Goal: Task Accomplishment & Management: Use online tool/utility

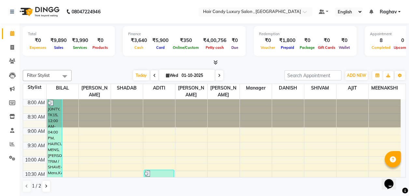
click at [112, 64] on div at bounding box center [214, 62] width 383 height 7
click at [213, 61] on span at bounding box center [214, 62] width 7 height 7
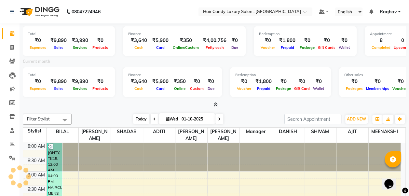
click at [140, 119] on span "Today" at bounding box center [141, 119] width 16 height 10
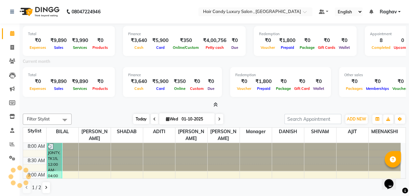
scroll to position [226, 0]
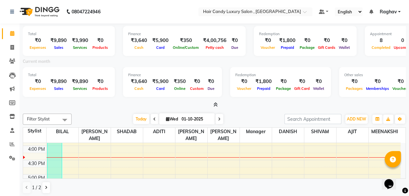
click at [171, 117] on span "Wed" at bounding box center [171, 118] width 15 height 5
select select "10"
select select "2025"
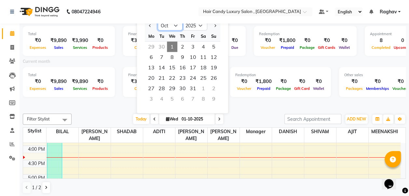
click at [168, 26] on select "Jan Feb Mar Apr May Jun [DATE] Aug Sep Oct Nov Dec" at bounding box center [170, 26] width 25 height 10
select select "9"
click at [158, 21] on select "Jan Feb Mar Apr May Jun [DATE] Aug Sep Oct Nov Dec" at bounding box center [170, 26] width 25 height 10
click at [153, 47] on span "1" at bounding box center [151, 47] width 10 height 10
type input "01-09-2025"
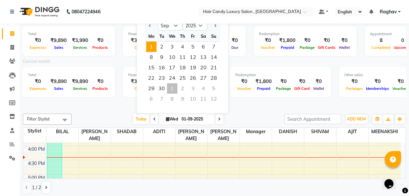
scroll to position [0, 0]
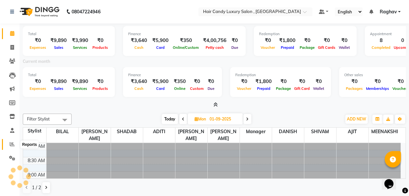
click at [10, 143] on icon at bounding box center [12, 143] width 5 height 5
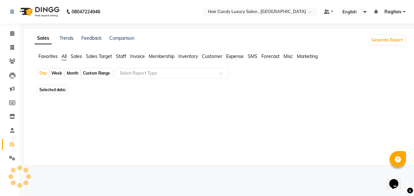
click at [80, 55] on span "Sales" at bounding box center [76, 56] width 11 height 6
click at [93, 77] on div "Custom Range" at bounding box center [96, 73] width 30 height 9
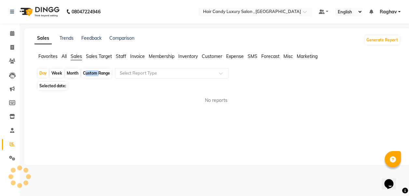
click at [93, 77] on div "Custom Range" at bounding box center [96, 73] width 30 height 9
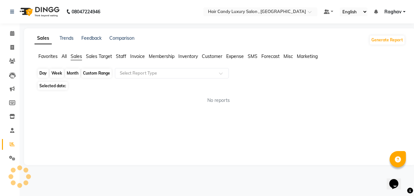
click at [98, 73] on div "Custom Range" at bounding box center [96, 73] width 30 height 9
select select "10"
select select "2025"
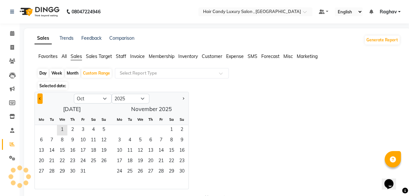
click at [42, 98] on button "Previous month" at bounding box center [39, 98] width 5 height 10
select select "9"
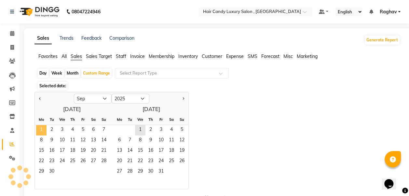
click at [43, 130] on span "1" at bounding box center [41, 130] width 10 height 10
click at [53, 169] on span "30" at bounding box center [51, 171] width 10 height 10
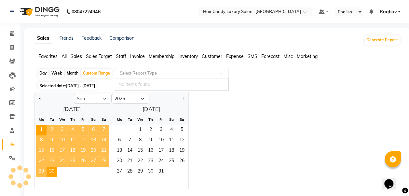
click at [221, 76] on span at bounding box center [223, 75] width 8 height 7
click at [221, 98] on div "Jan Feb Mar Apr May Jun [DATE] Aug Sep Oct Nov [DATE] 2016 2017 2018 2019 2020 …" at bounding box center [216, 140] width 365 height 97
click at [80, 57] on span "Sales" at bounding box center [76, 56] width 11 height 6
click at [40, 131] on span "1" at bounding box center [41, 130] width 10 height 10
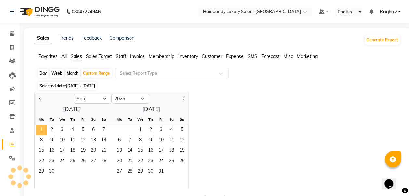
click at [40, 131] on span "1" at bounding box center [41, 130] width 10 height 10
click at [50, 170] on span "30" at bounding box center [51, 171] width 10 height 10
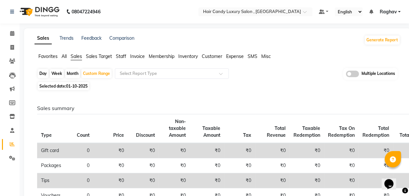
click at [78, 58] on span "Sales" at bounding box center [76, 56] width 11 height 6
click at [77, 88] on span "01-10-2025" at bounding box center [76, 86] width 21 height 5
select select "9"
select select "2025"
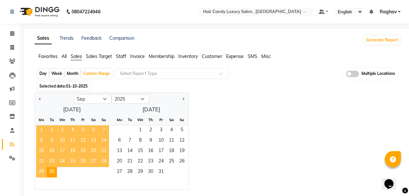
click at [43, 129] on span "1" at bounding box center [41, 130] width 10 height 10
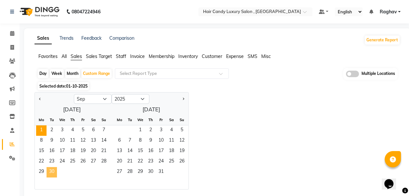
click at [54, 174] on span "30" at bounding box center [51, 172] width 10 height 10
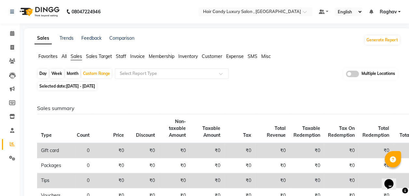
scroll to position [171, 0]
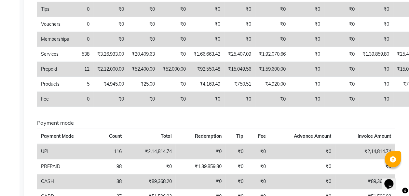
click at [407, 62] on td "₹15,049.56" at bounding box center [408, 69] width 31 height 15
